Goal: Find contact information: Find contact information

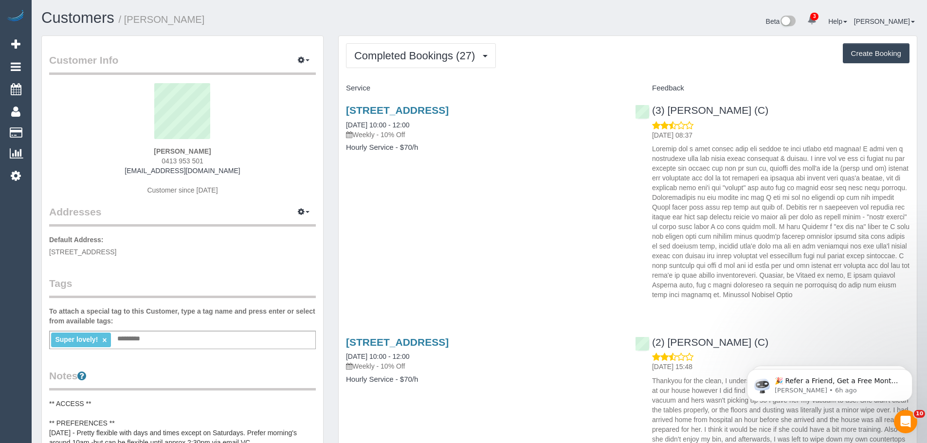
click at [404, 52] on span "Completed Bookings (27)" at bounding box center [417, 56] width 126 height 12
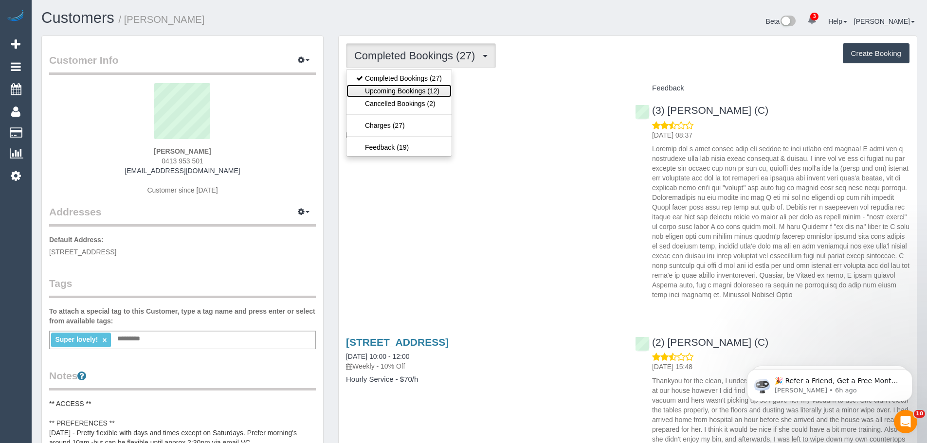
click at [402, 92] on link "Upcoming Bookings (12)" at bounding box center [398, 91] width 105 height 13
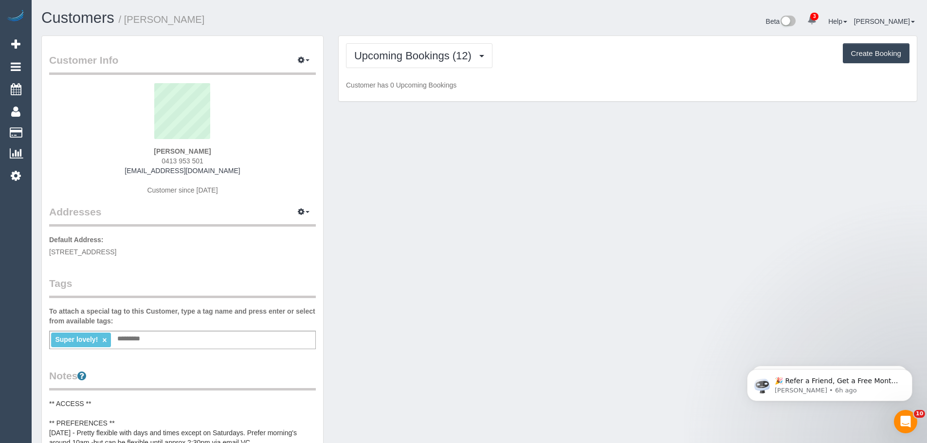
drag, startPoint x: 229, startPoint y: 172, endPoint x: 115, endPoint y: 164, distance: 113.7
click at [116, 163] on div "[PERSON_NAME] 0413 953 501 [EMAIL_ADDRESS][DOMAIN_NAME] Customer since [DATE]" at bounding box center [182, 144] width 267 height 122
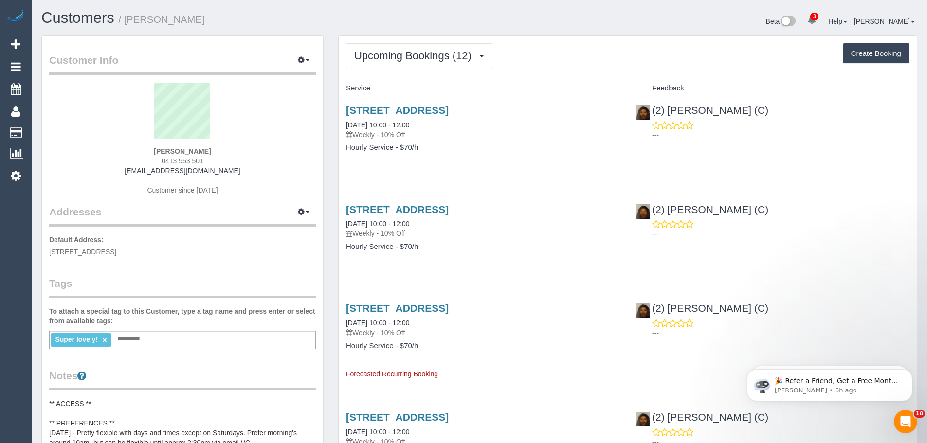
click at [124, 169] on div "[PERSON_NAME] 0413 953 501 [EMAIL_ADDRESS][DOMAIN_NAME] Customer since [DATE]" at bounding box center [182, 144] width 267 height 122
drag, startPoint x: 127, startPoint y: 173, endPoint x: 234, endPoint y: 171, distance: 106.6
click at [234, 171] on div "[PERSON_NAME] 0413 953 501 [EMAIL_ADDRESS][DOMAIN_NAME] Customer since [DATE]" at bounding box center [182, 144] width 267 height 122
copy link "[EMAIL_ADDRESS][DOMAIN_NAME]"
click at [443, 52] on span "Upcoming Bookings (12)" at bounding box center [415, 56] width 122 height 12
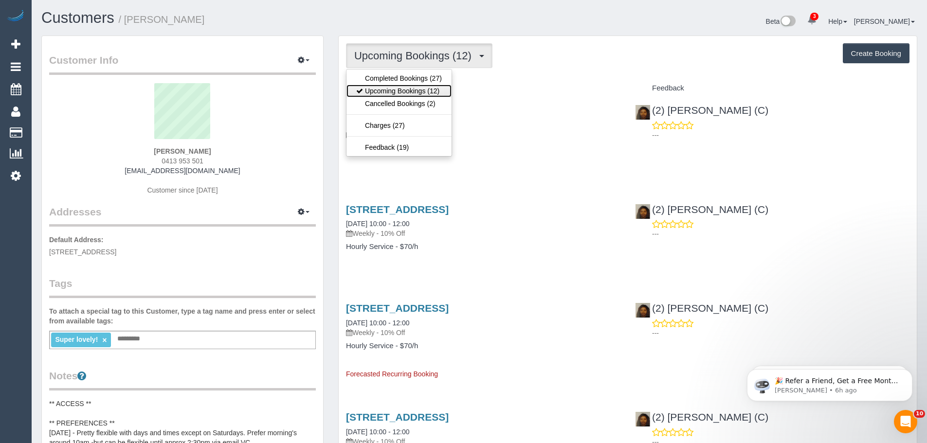
click at [420, 91] on link "Upcoming Bookings (12)" at bounding box center [398, 91] width 105 height 13
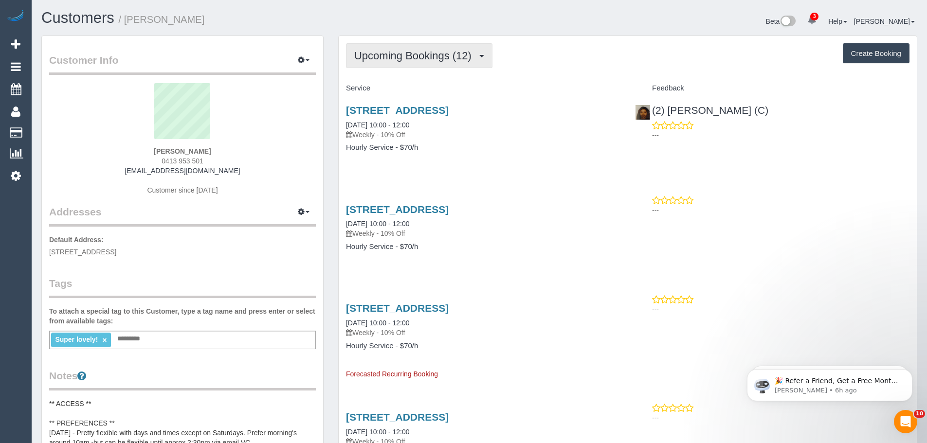
click at [455, 62] on button "Upcoming Bookings (12)" at bounding box center [419, 55] width 146 height 25
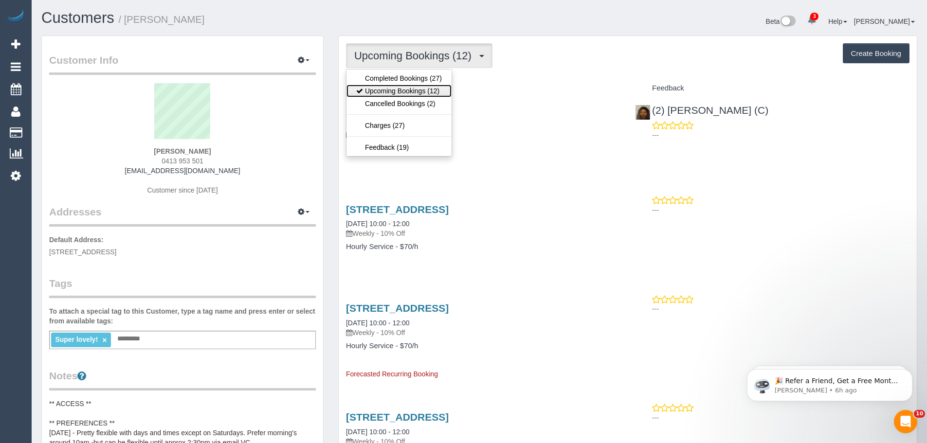
click at [440, 91] on link "Upcoming Bookings (12)" at bounding box center [398, 91] width 105 height 13
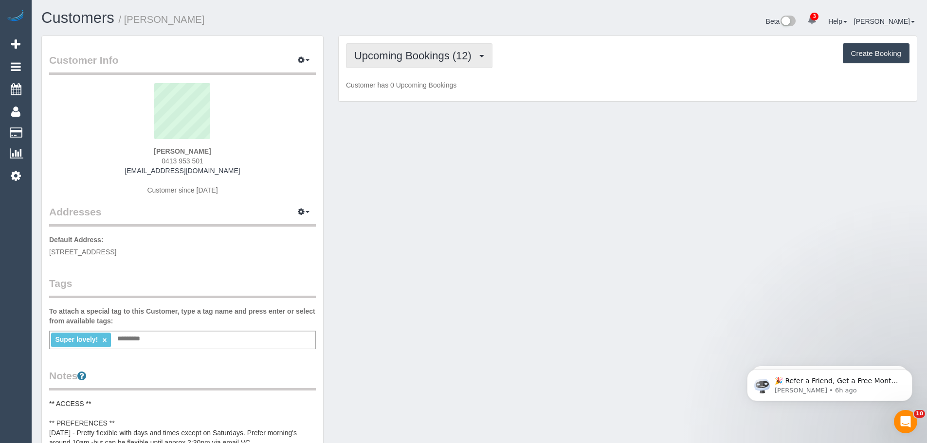
click at [441, 56] on span "Upcoming Bookings (12)" at bounding box center [415, 56] width 122 height 12
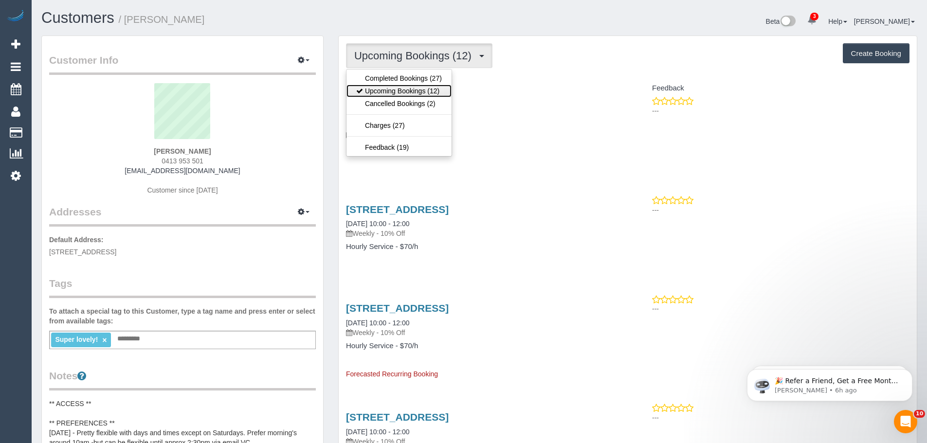
click at [441, 93] on link "Upcoming Bookings (12)" at bounding box center [398, 91] width 105 height 13
